Goal: Check status: Check status

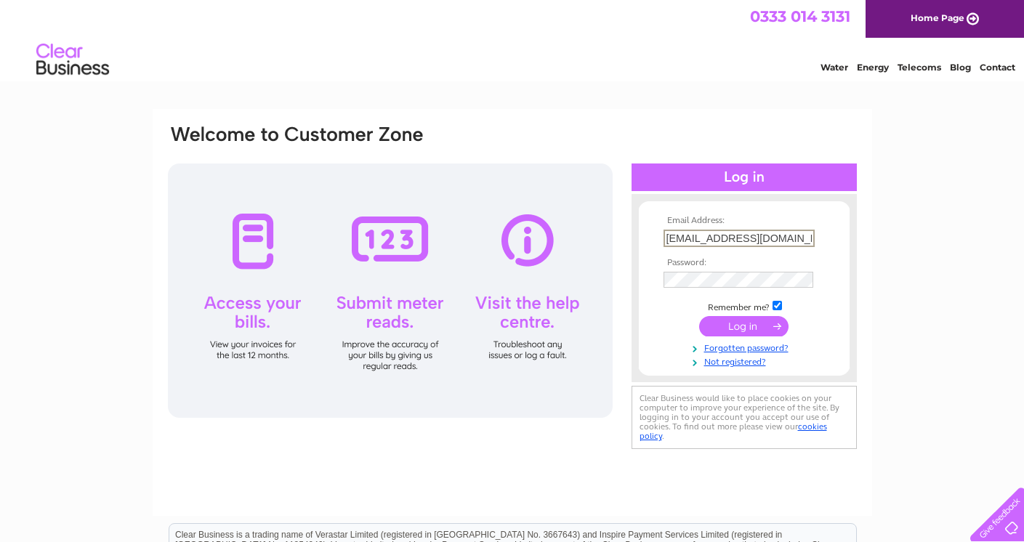
type input "[EMAIL_ADDRESS][DOMAIN_NAME]"
click at [873, 367] on div "Email Address: [EMAIL_ADDRESS][DOMAIN_NAME] Password: Forgotten password?" at bounding box center [512, 437] width 1024 height 656
click at [759, 327] on input "submit" at bounding box center [743, 325] width 89 height 20
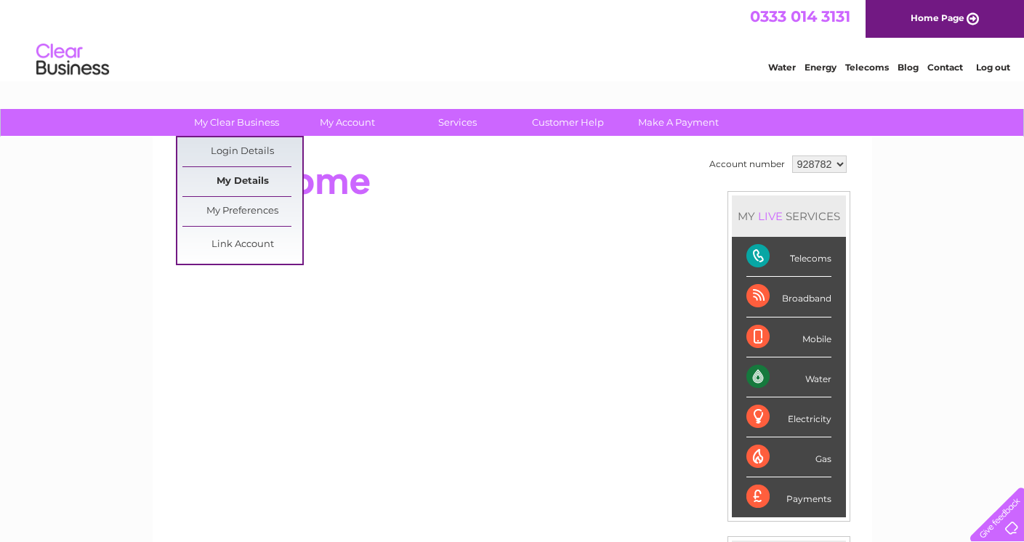
click at [248, 177] on link "My Details" at bounding box center [242, 181] width 120 height 29
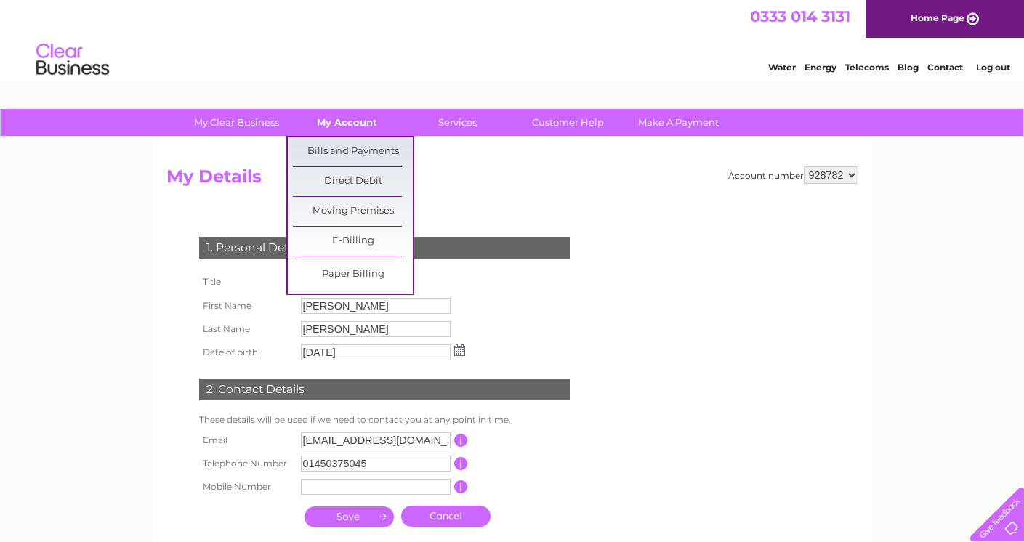
click at [339, 121] on link "My Account" at bounding box center [347, 122] width 120 height 27
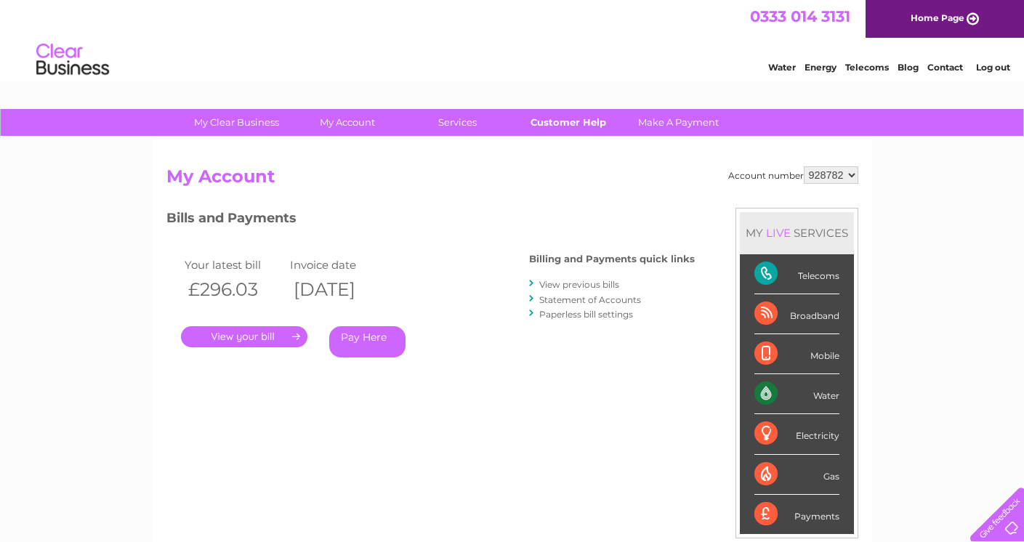
click at [585, 129] on link "Customer Help" at bounding box center [568, 122] width 120 height 27
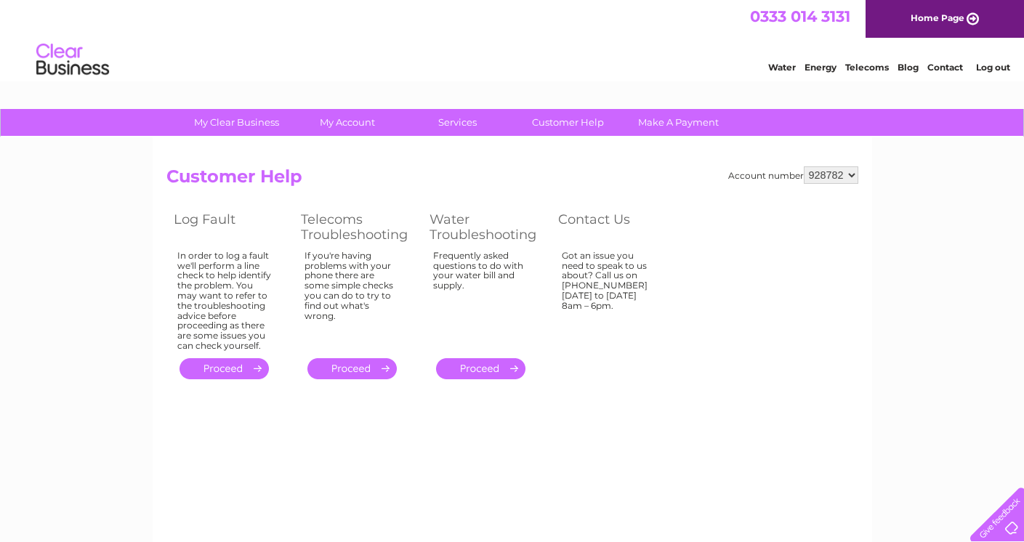
click at [225, 368] on link "." at bounding box center [224, 368] width 89 height 21
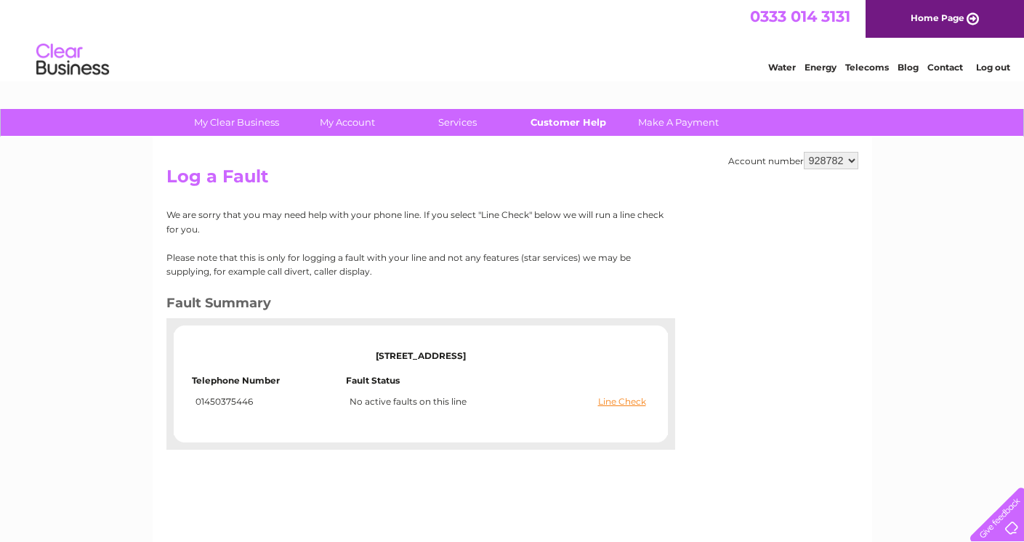
click at [583, 126] on link "Customer Help" at bounding box center [568, 122] width 120 height 27
